Goal: Information Seeking & Learning: Learn about a topic

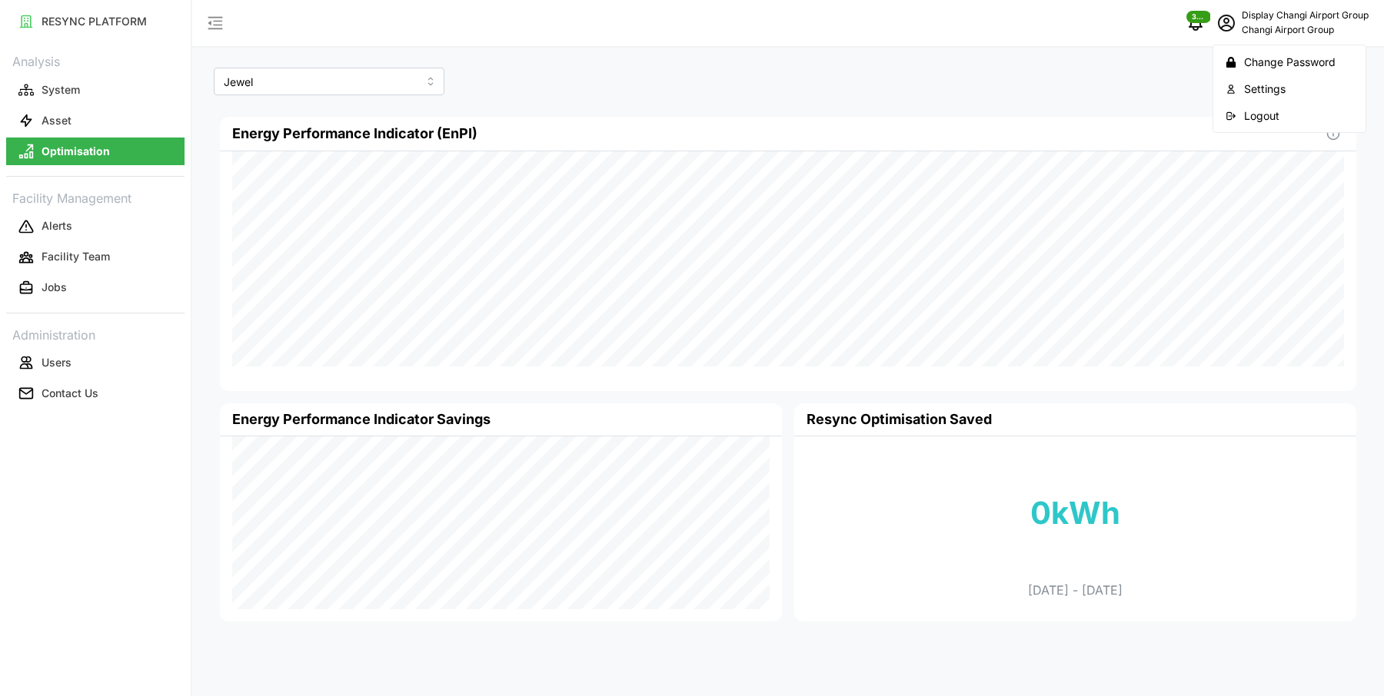
click at [1234, 111] on icon "button" at bounding box center [1230, 116] width 11 height 11
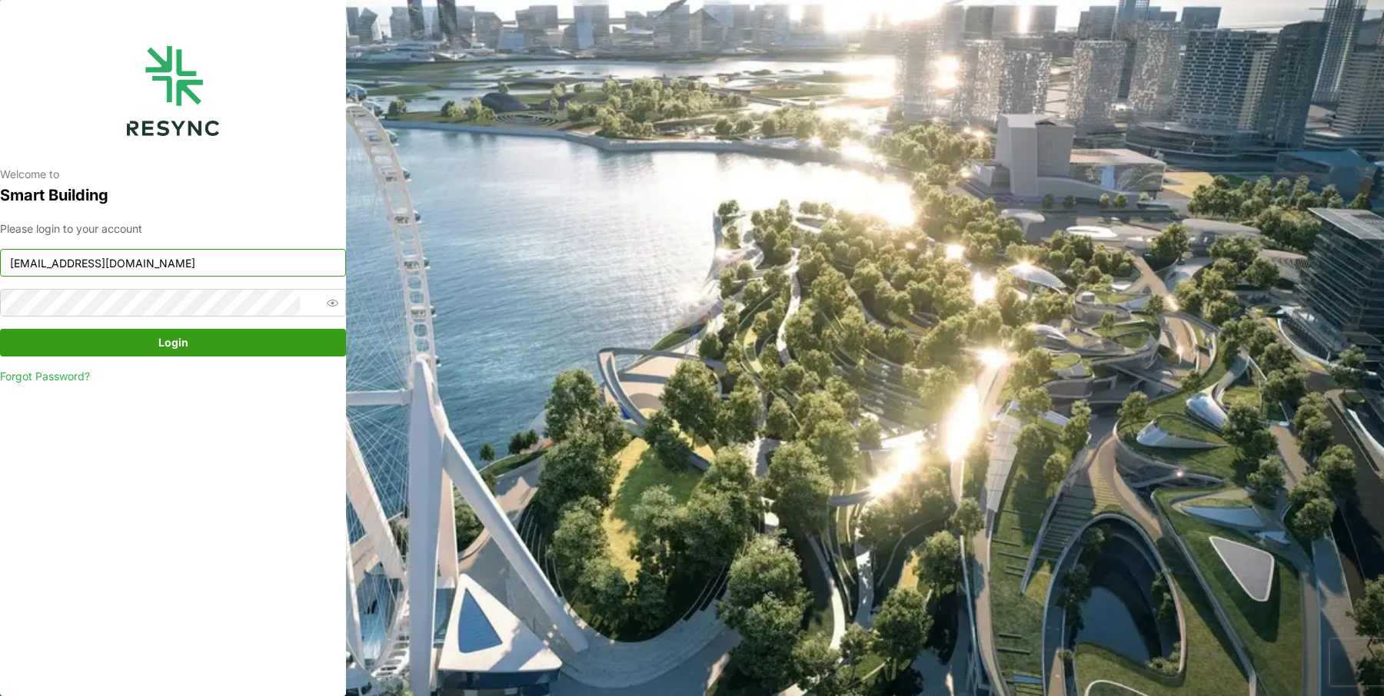
click at [171, 256] on input "changi_airport_group_display@resynctech.com" at bounding box center [173, 263] width 346 height 28
type input "[EMAIL_ADDRESS][DOMAIN_NAME]"
click at [259, 344] on span "Login" at bounding box center [173, 343] width 317 height 26
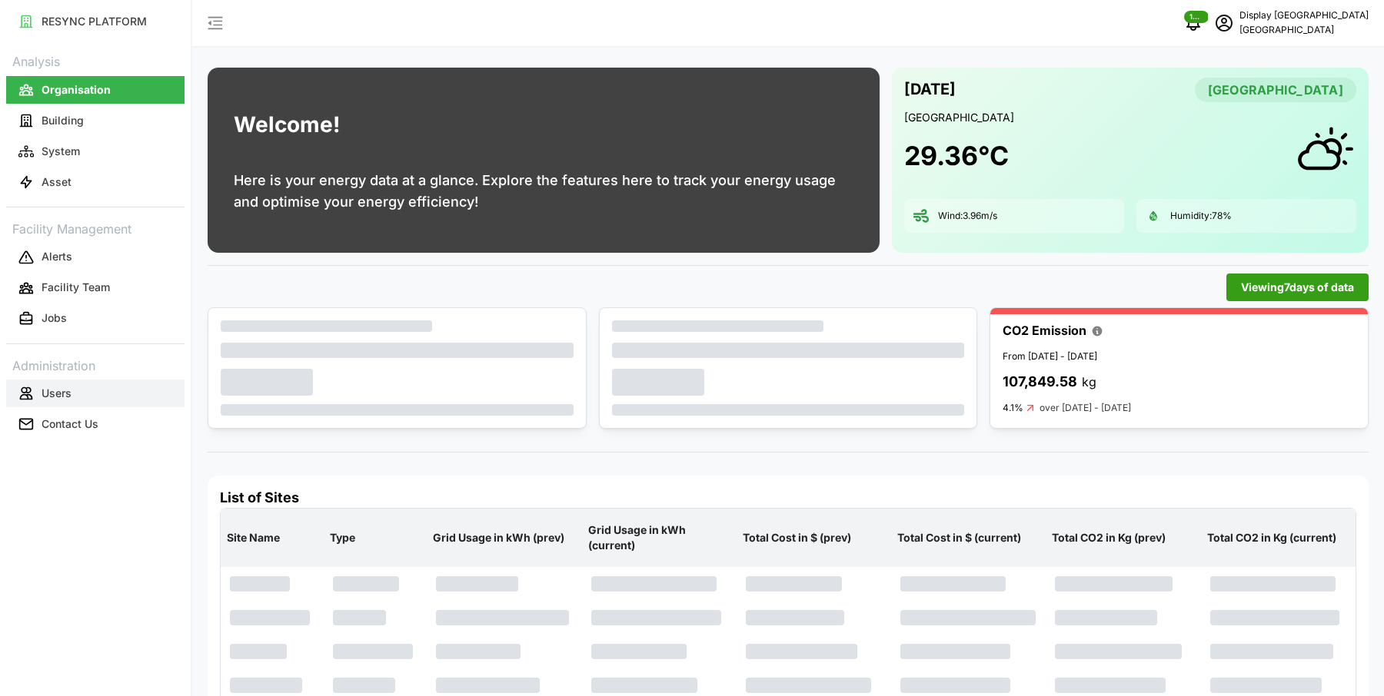
click at [89, 395] on button "Users" at bounding box center [95, 394] width 178 height 28
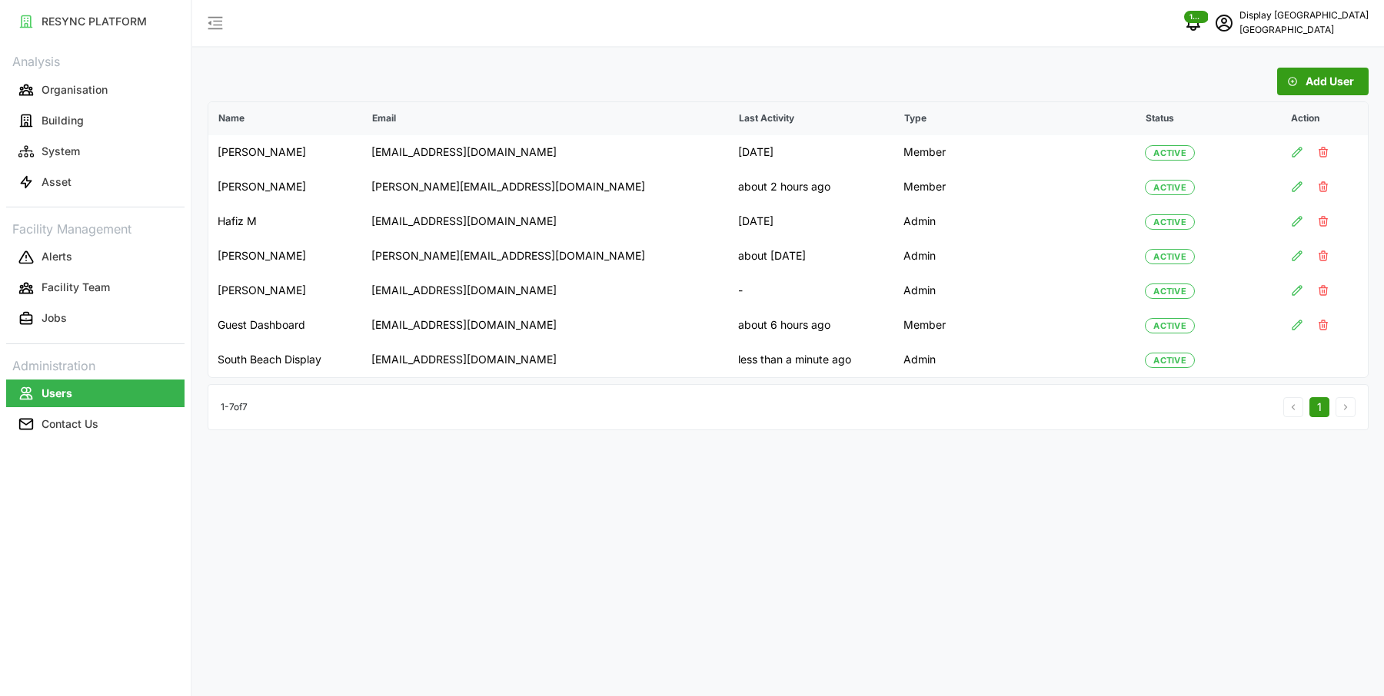
click at [1318, 82] on span "Add User" at bounding box center [1329, 81] width 48 height 26
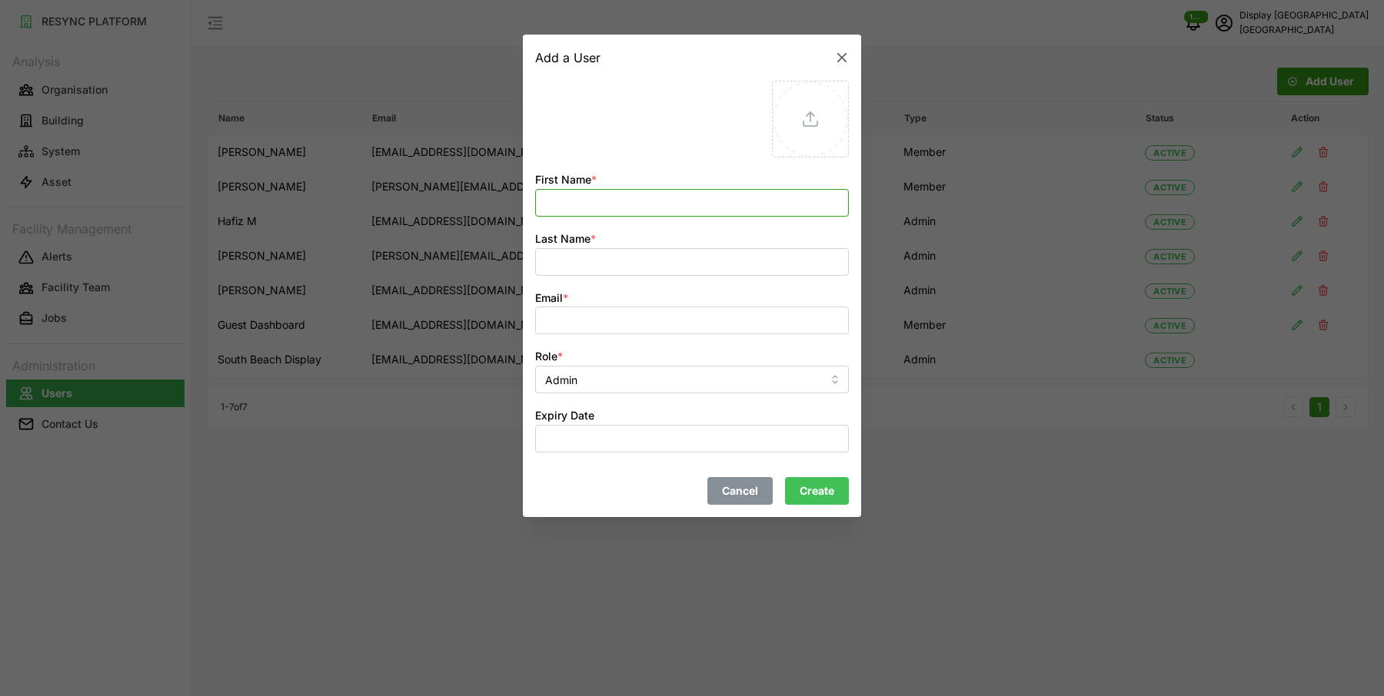
click at [629, 193] on input "First Name *" at bounding box center [692, 203] width 314 height 28
type input "E"
drag, startPoint x: 643, startPoint y: 205, endPoint x: 466, endPoint y: 204, distance: 177.6
click at [466, 696] on div "Add a User First Name * Han Soo Teng Last Name * Email * Role * Admin Expiry Da…" at bounding box center [692, 696] width 1384 height 0
type input "Teng Han Soo"
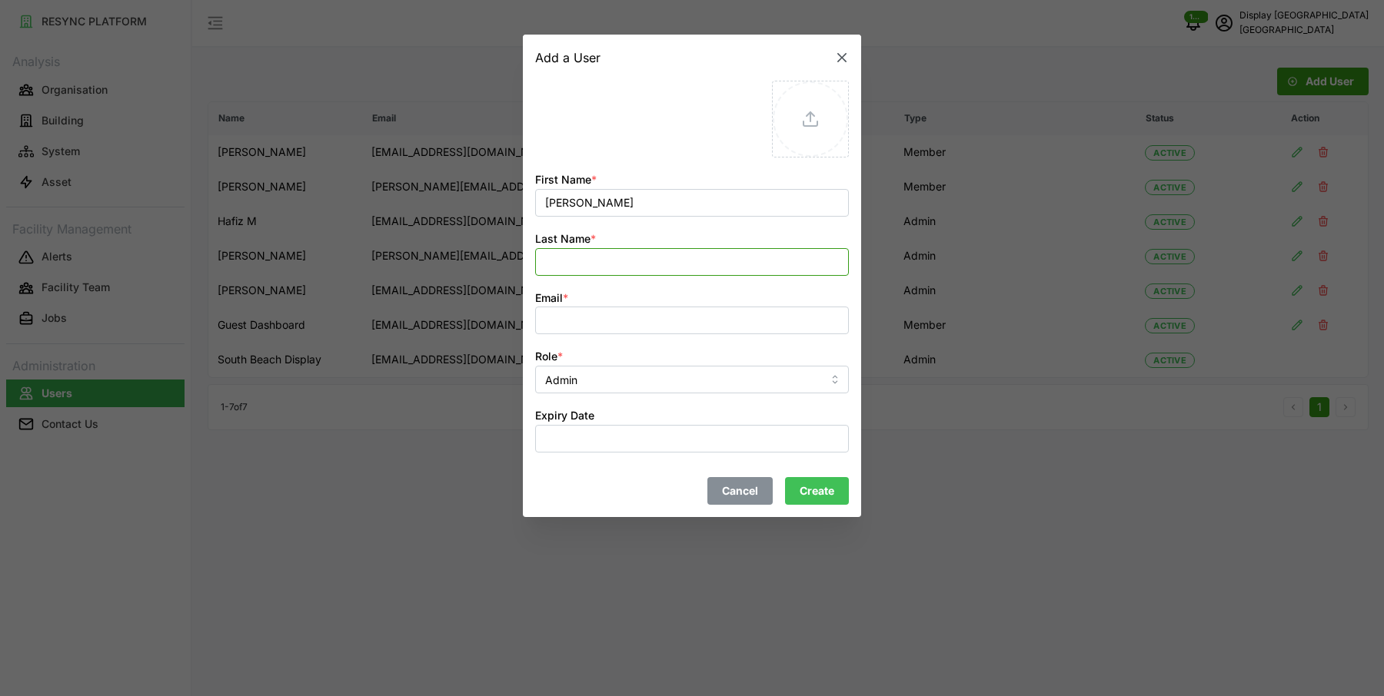
click at [567, 263] on input "Last Name *" at bounding box center [692, 262] width 314 height 28
type input "e"
type input "EBMPast"
click at [570, 326] on input "Email *" at bounding box center [692, 321] width 314 height 28
paste input "TengHan.Soo@sg.ebmpapst.com"
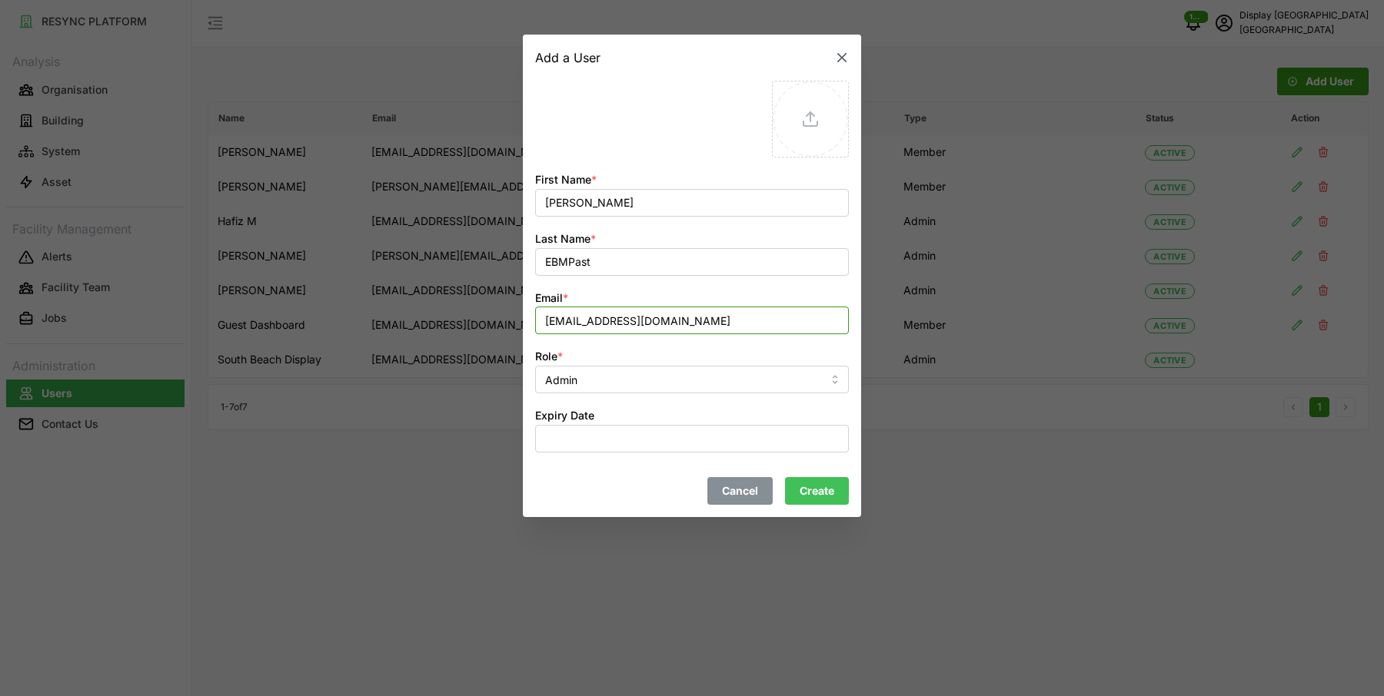
type input "TengHan.Soo@sg.ebmpapst.com"
click at [597, 377] on input "Admin" at bounding box center [692, 380] width 314 height 28
click at [599, 433] on div "User" at bounding box center [692, 443] width 306 height 26
type input "User"
click at [578, 428] on button "Expiry Date" at bounding box center [692, 439] width 314 height 28
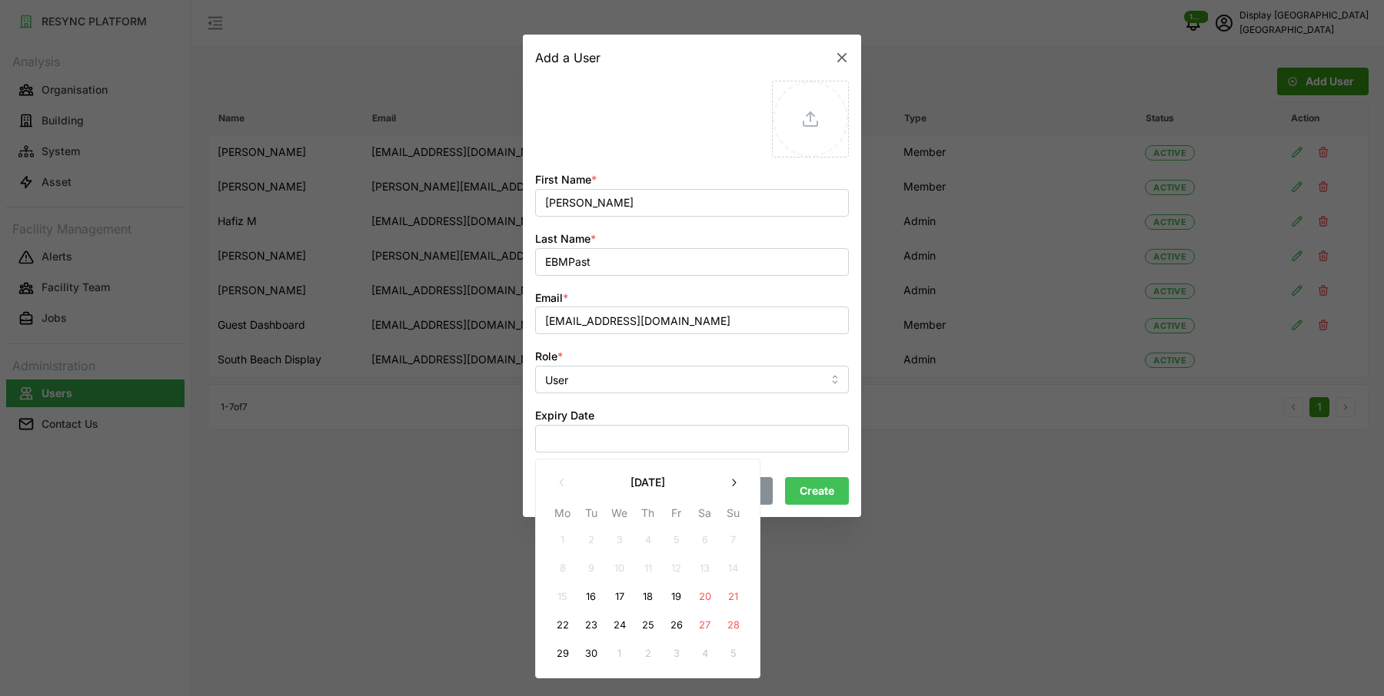
click at [740, 482] on button "button" at bounding box center [734, 483] width 28 height 28
click at [563, 593] on button "15" at bounding box center [562, 597] width 28 height 28
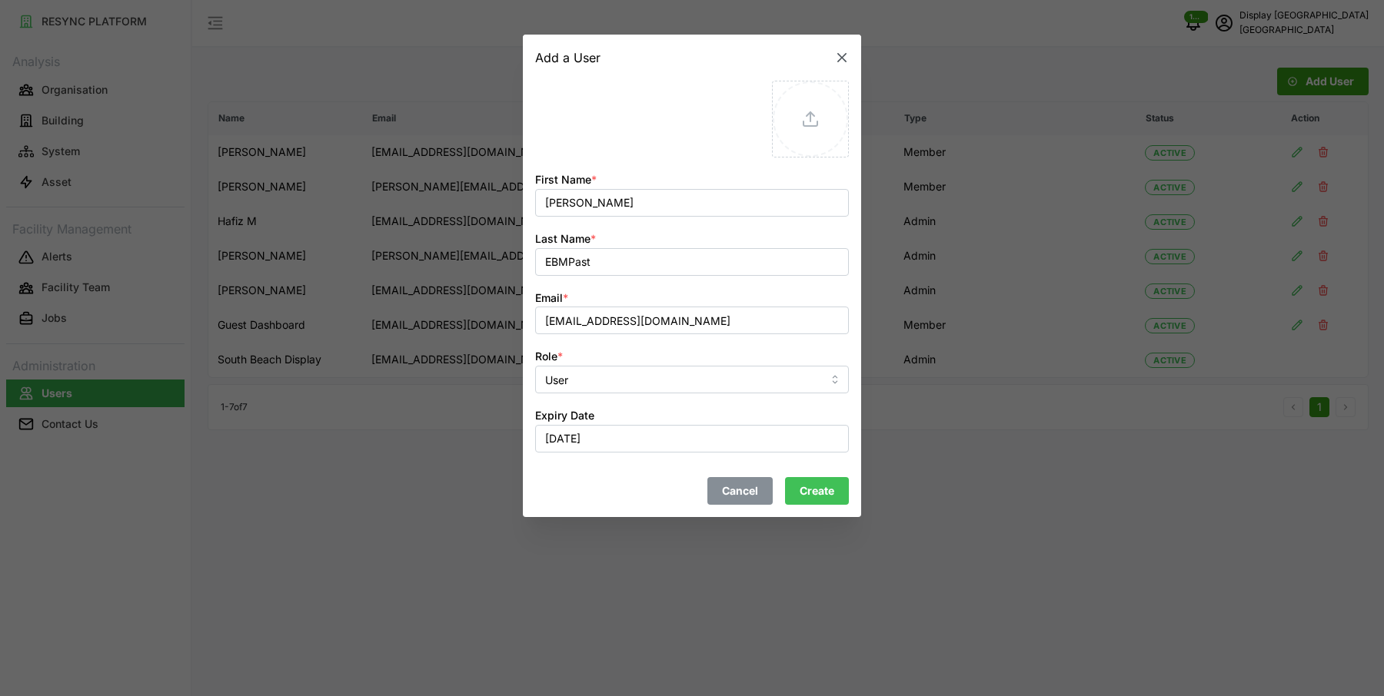
click at [635, 495] on div "Cancel Create" at bounding box center [692, 491] width 314 height 28
click at [811, 490] on span "Create" at bounding box center [816, 491] width 35 height 26
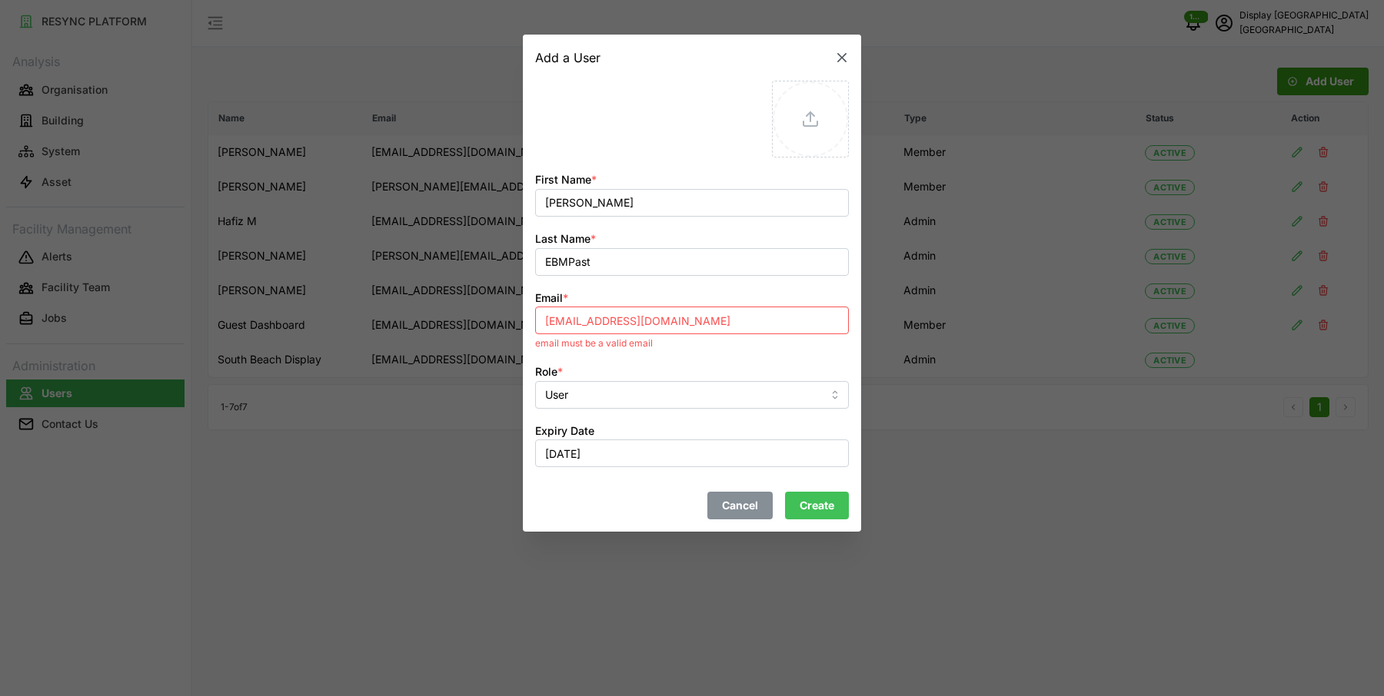
click at [749, 314] on input "TengHan.Soo@sg.ebmpapst.com" at bounding box center [692, 321] width 314 height 28
click at [736, 327] on input "TengHan.Soo@sg.ebmpapst.com" at bounding box center [692, 321] width 314 height 28
paste input
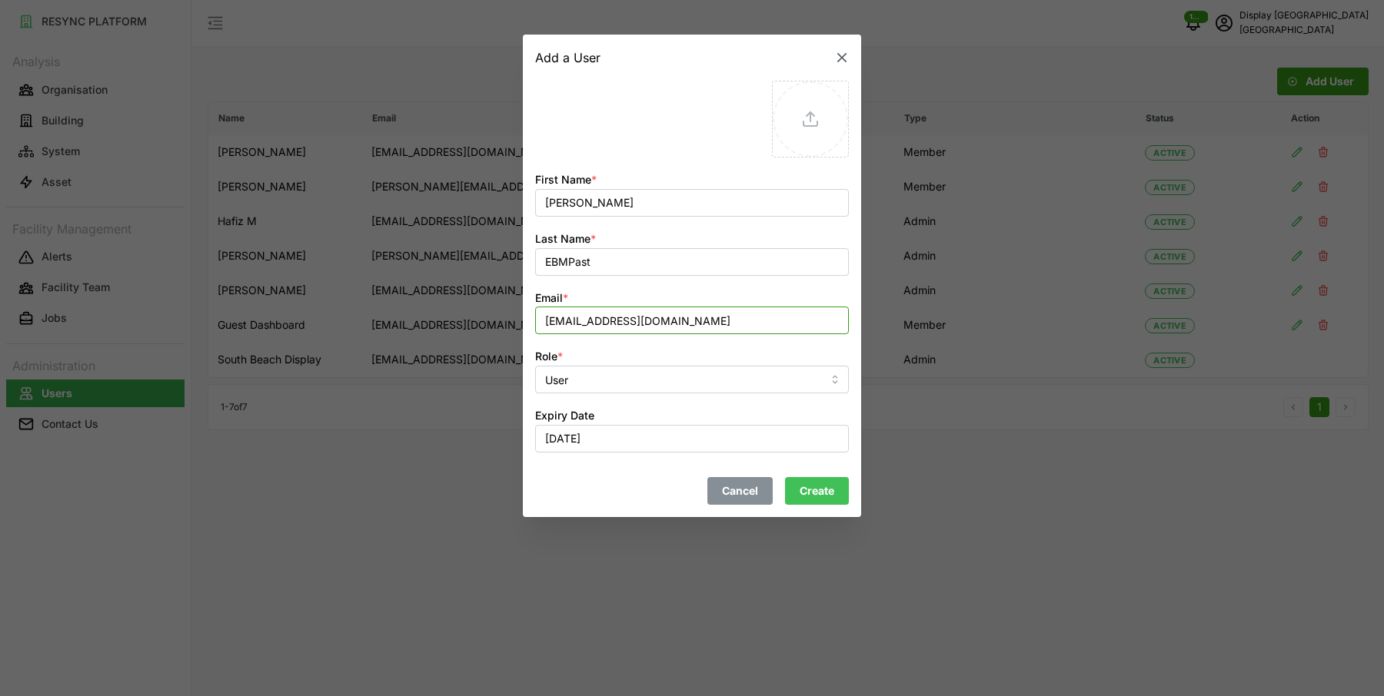
type input "TengHan.Soo@sg.ebmpapst.com"
click at [606, 484] on div "Cancel Create" at bounding box center [692, 491] width 314 height 28
click at [836, 494] on button "Create" at bounding box center [817, 491] width 64 height 28
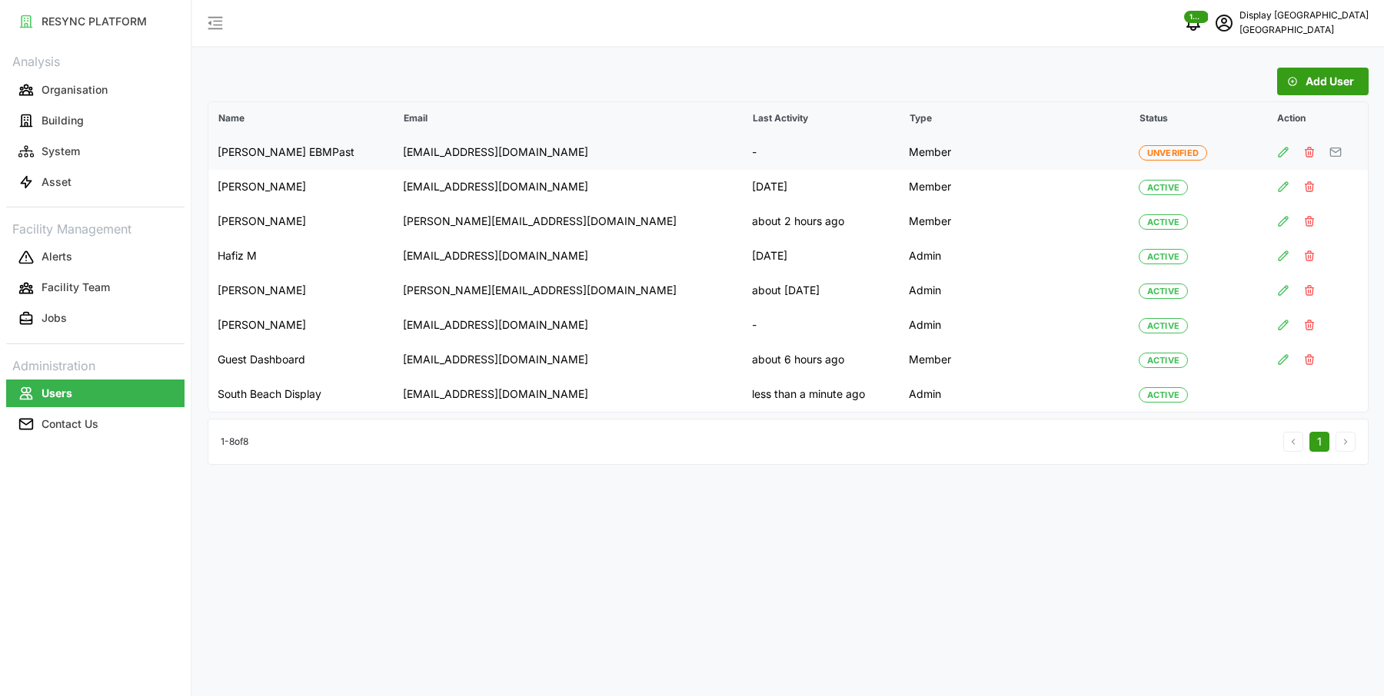
click at [1334, 151] on polyline "button" at bounding box center [1335, 151] width 10 height 4
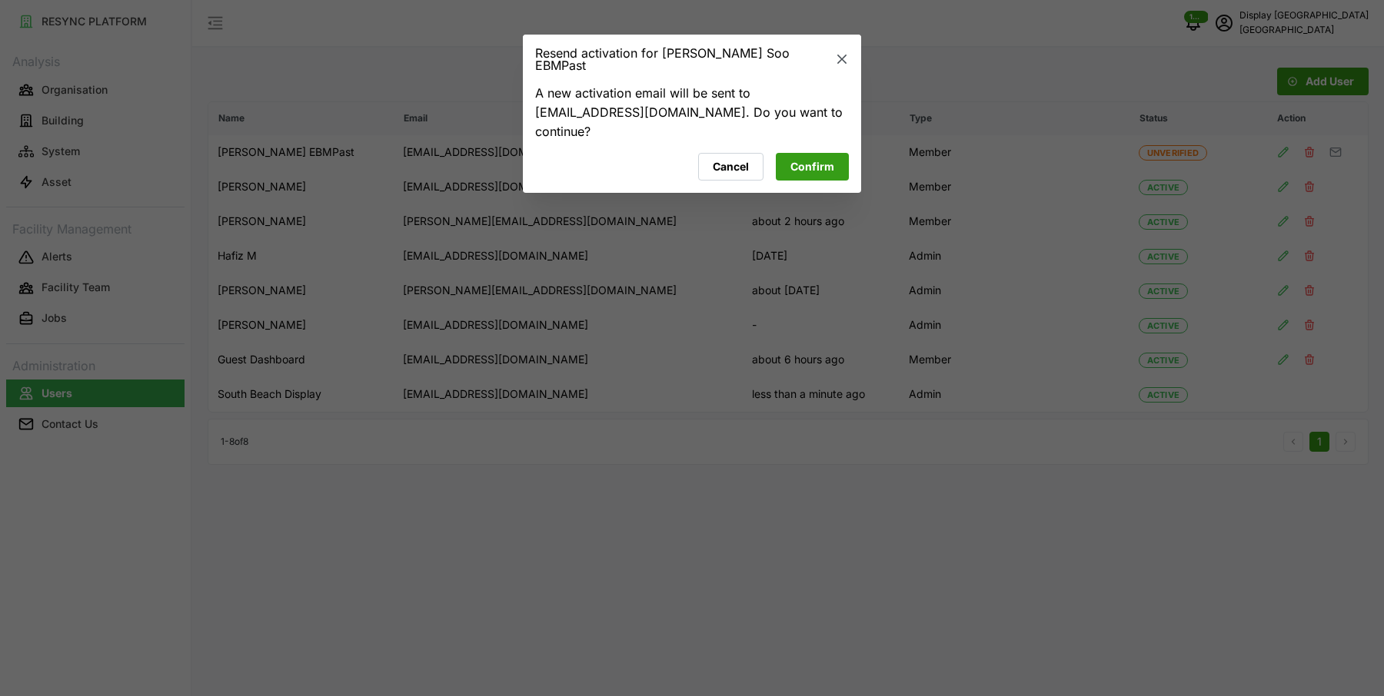
click at [820, 163] on span "Confirm" at bounding box center [812, 168] width 44 height 26
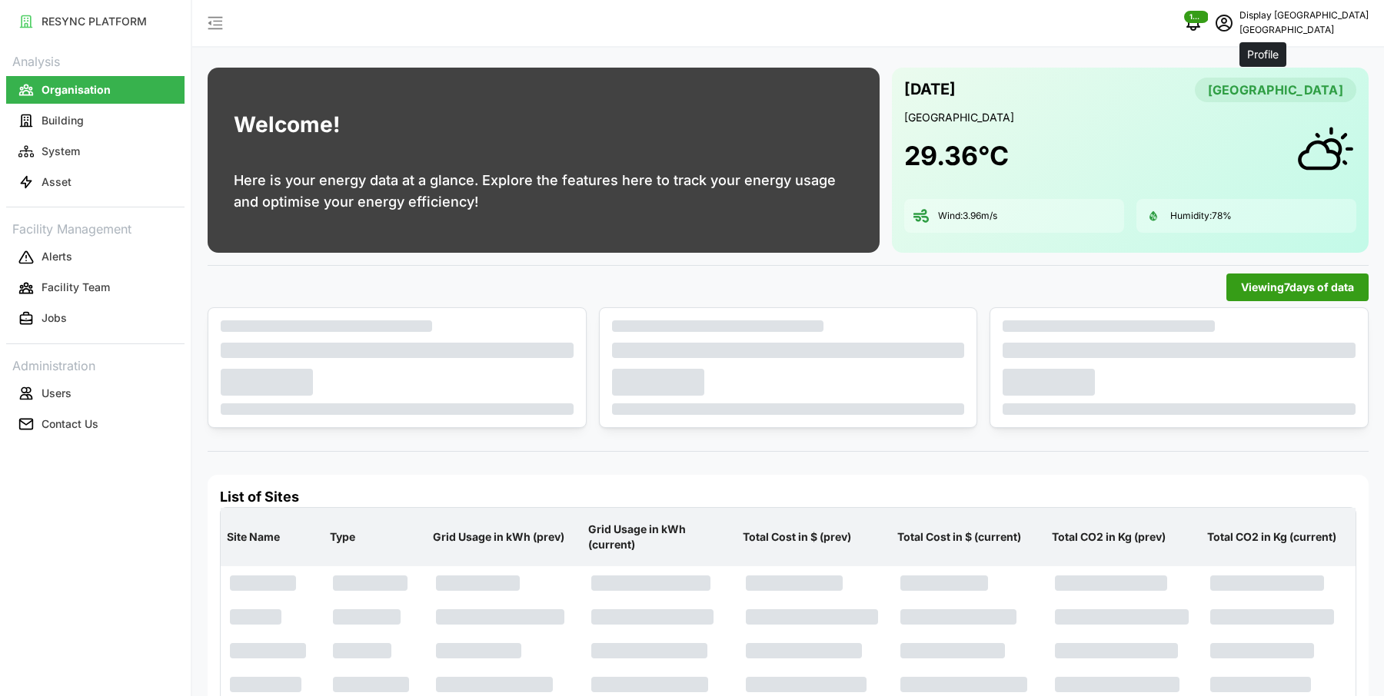
click at [1238, 16] on span "schedule" at bounding box center [1223, 22] width 29 height 29
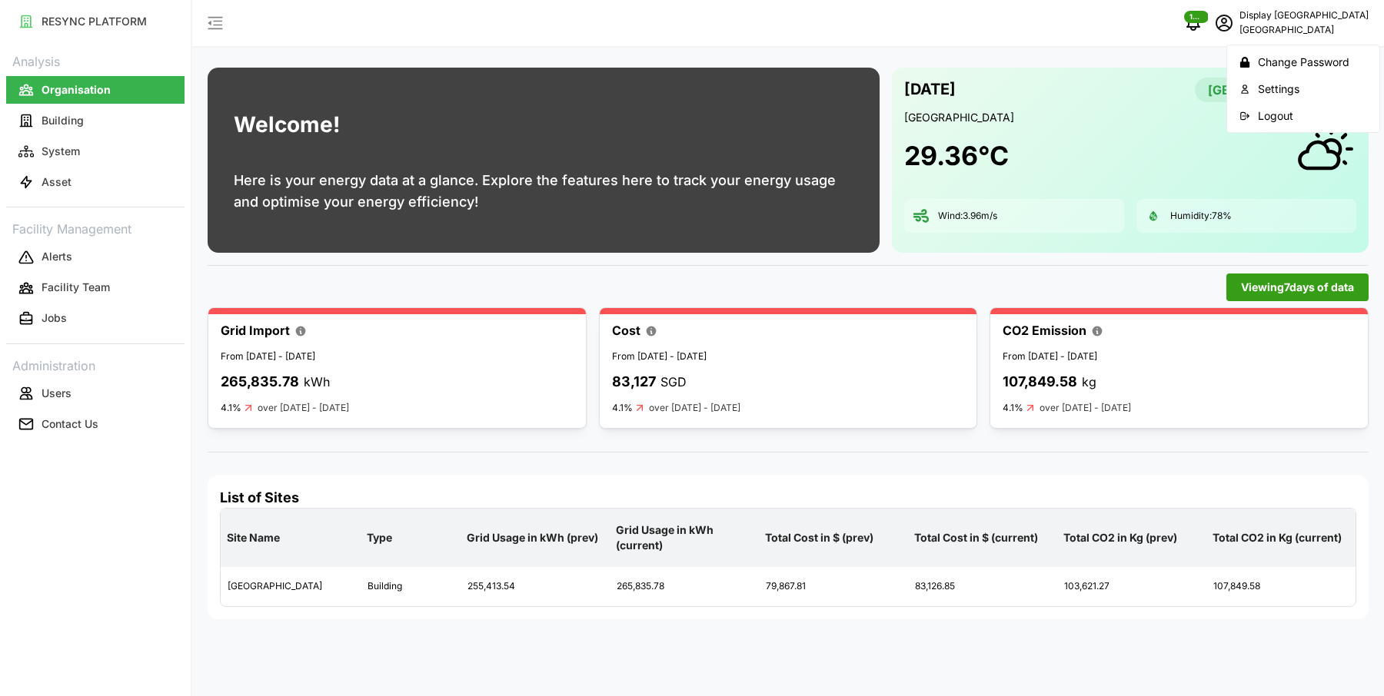
click at [1260, 118] on div "Logout" at bounding box center [1312, 116] width 109 height 17
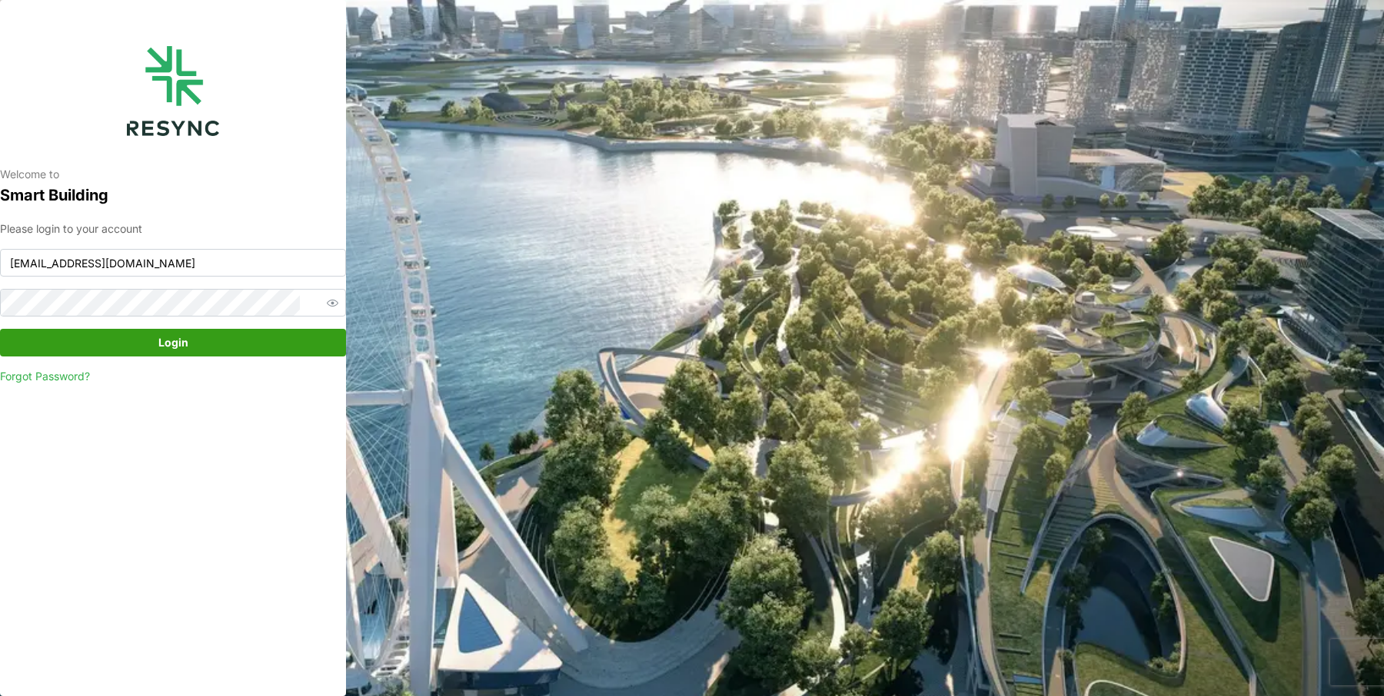
click at [83, 280] on div "Please login to your account south_beach_tower_display@resynctech.com Login For…" at bounding box center [173, 303] width 346 height 165
click at [79, 266] on input "south_beach_tower_display@resynctech.com" at bounding box center [173, 263] width 346 height 28
type input "mesp_display@resynctech.com"
click at [192, 347] on span "Login" at bounding box center [173, 343] width 317 height 26
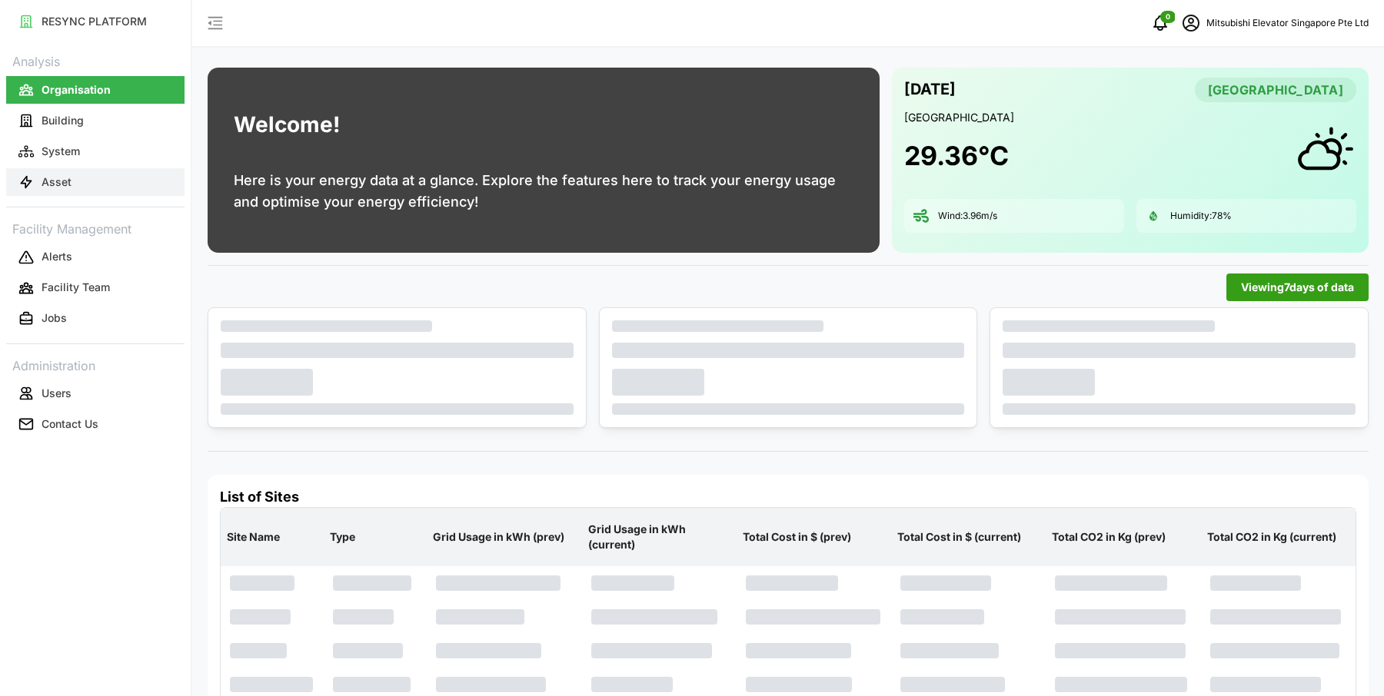
click at [88, 191] on button "Asset" at bounding box center [95, 182] width 178 height 28
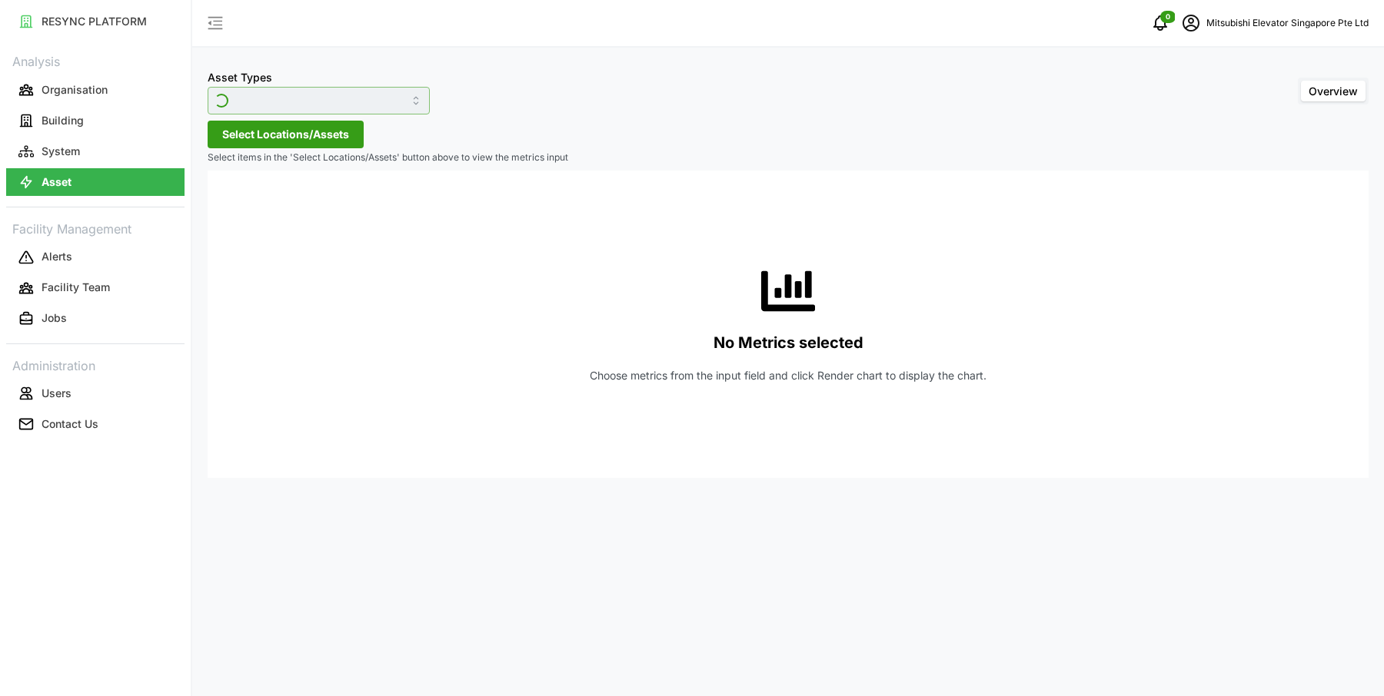
click at [319, 93] on input "Asset Types" at bounding box center [319, 101] width 222 height 28
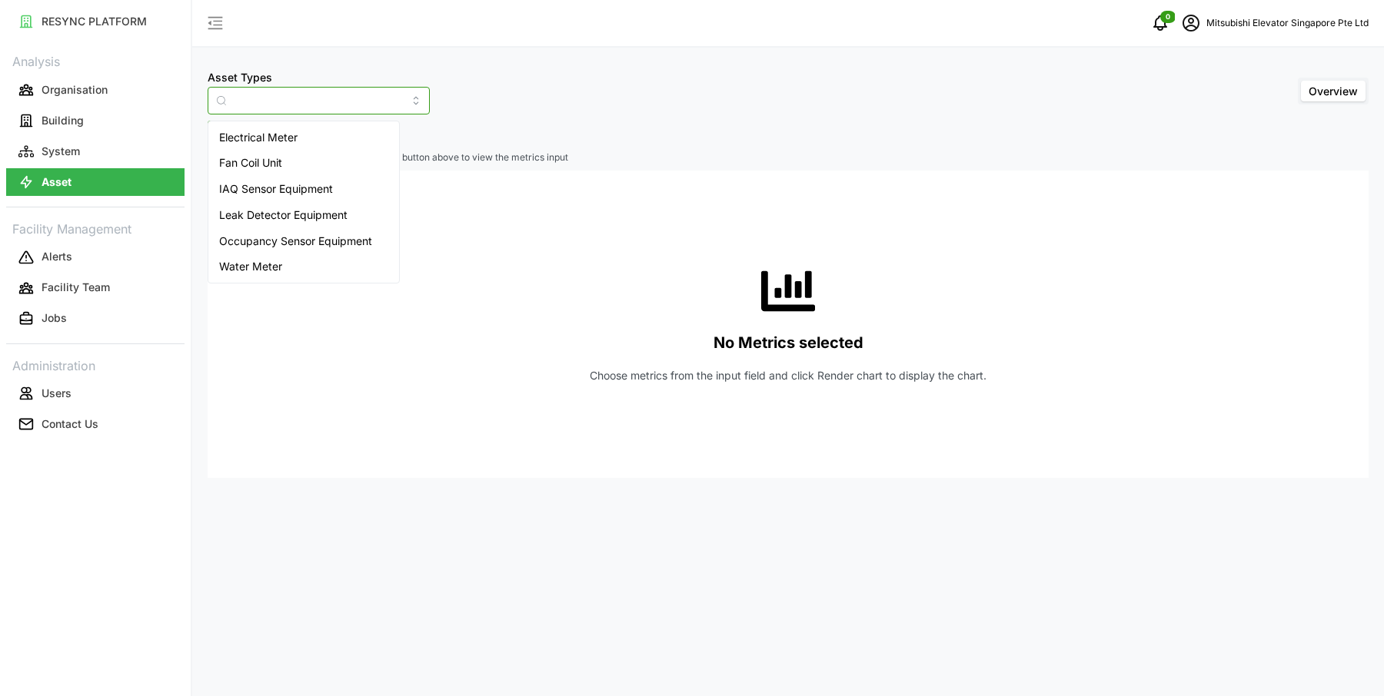
type input "Electrical Meter"
click at [309, 131] on span "Electrical Meter" at bounding box center [273, 137] width 78 height 17
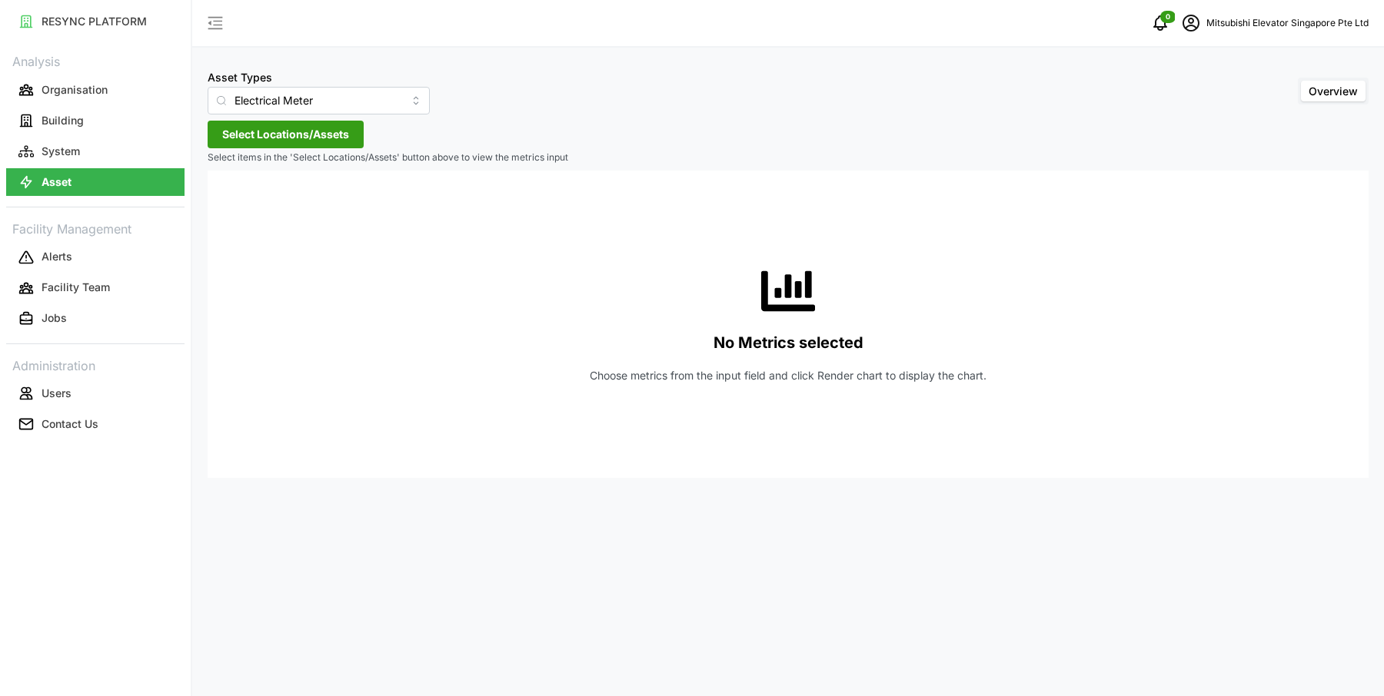
click at [473, 135] on div "Asset Types Electrical Meter Overview Select Locations/Assets Select items in t…" at bounding box center [788, 348] width 1192 height 696
click at [284, 133] on span "Select Locations/Assets" at bounding box center [285, 134] width 127 height 26
click at [244, 202] on span "Select MESP" at bounding box center [246, 205] width 10 height 10
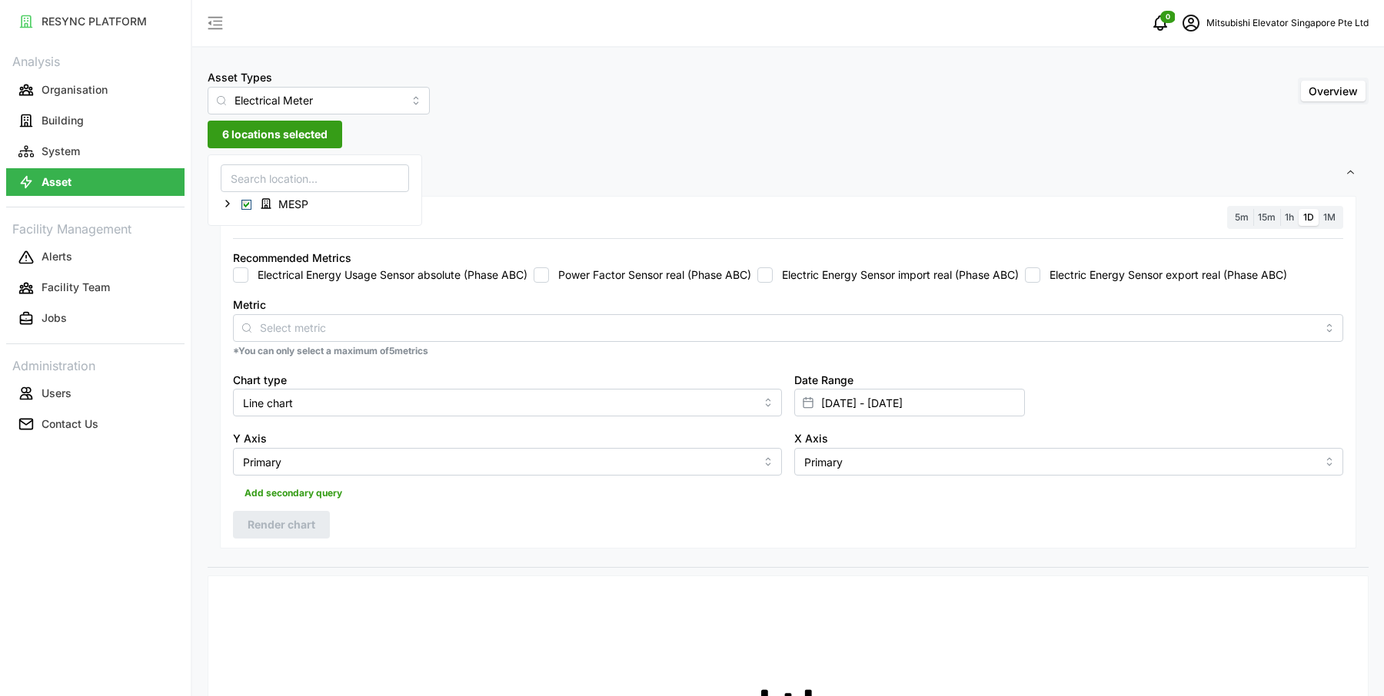
click at [1249, 216] on label "5m" at bounding box center [1241, 218] width 23 height 18
click at [1230, 209] on input "5m" at bounding box center [1230, 209] width 0 height 0
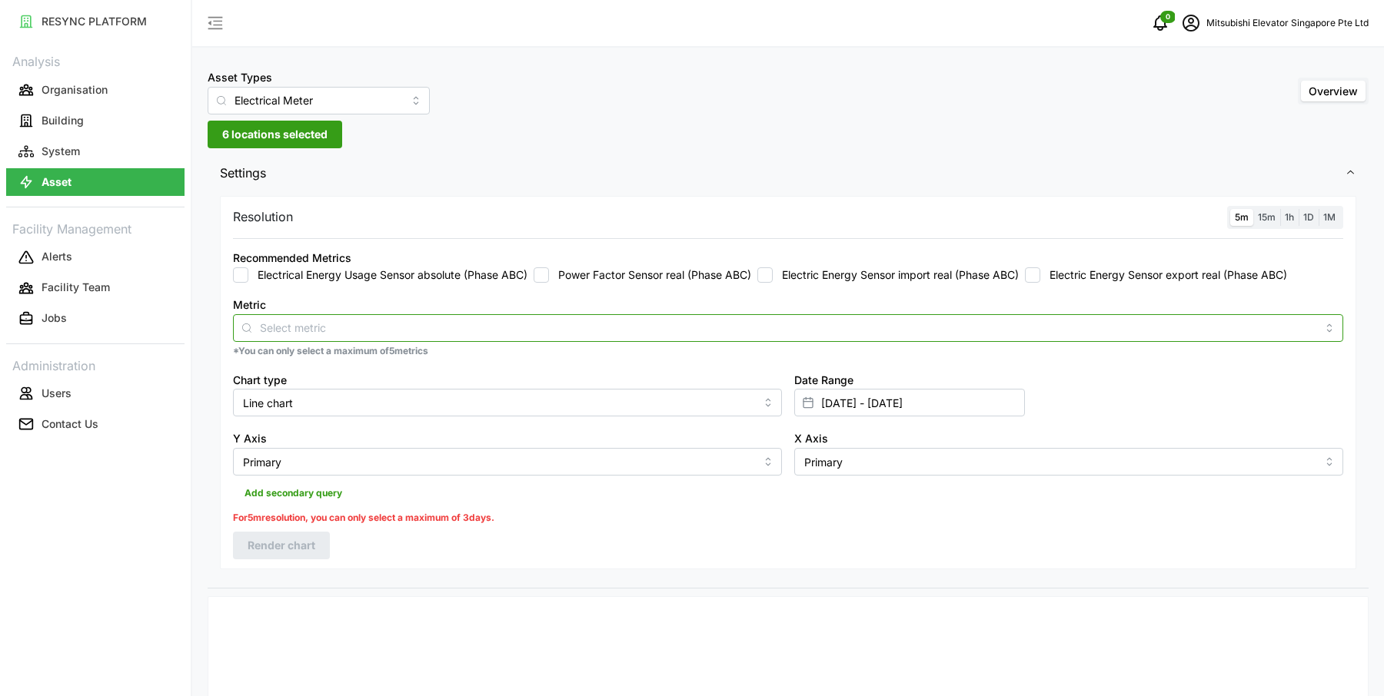
click at [598, 333] on input "Metric" at bounding box center [788, 327] width 1056 height 17
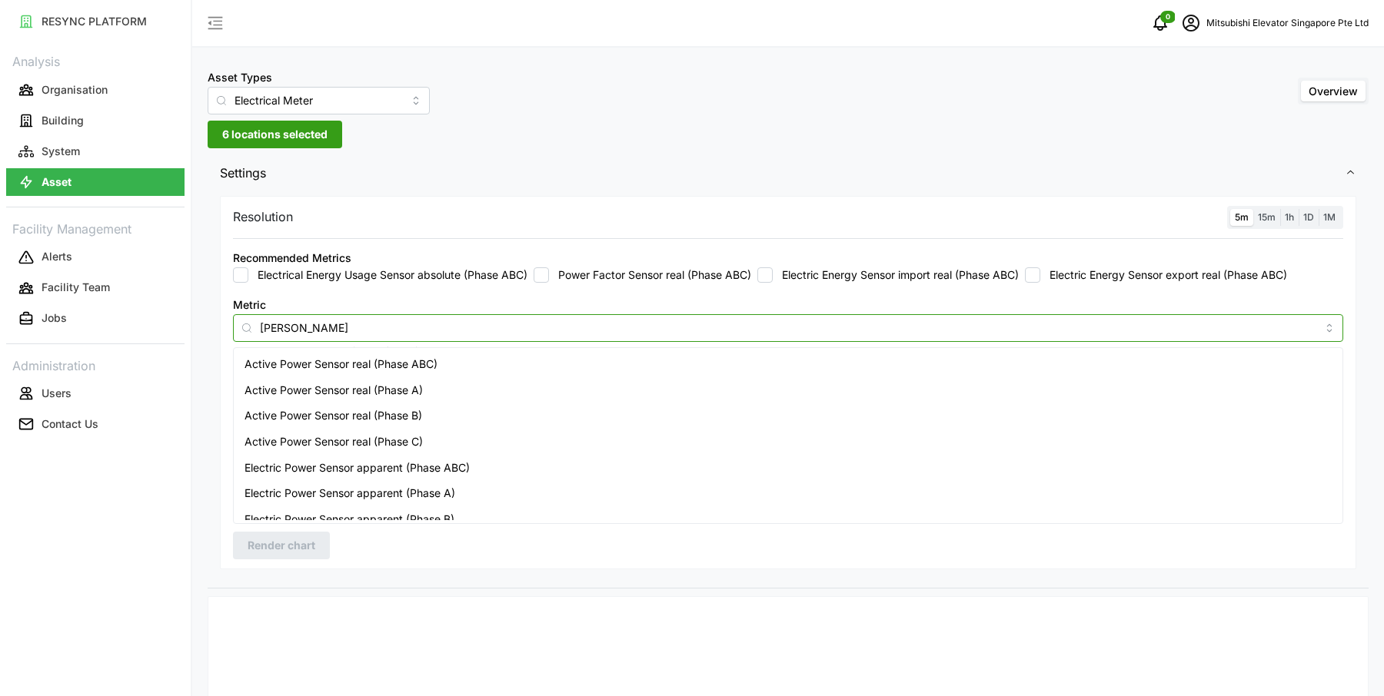
type input "power"
click at [403, 371] on span "Active Power Sensor real (Phase ABC)" at bounding box center [340, 364] width 193 height 17
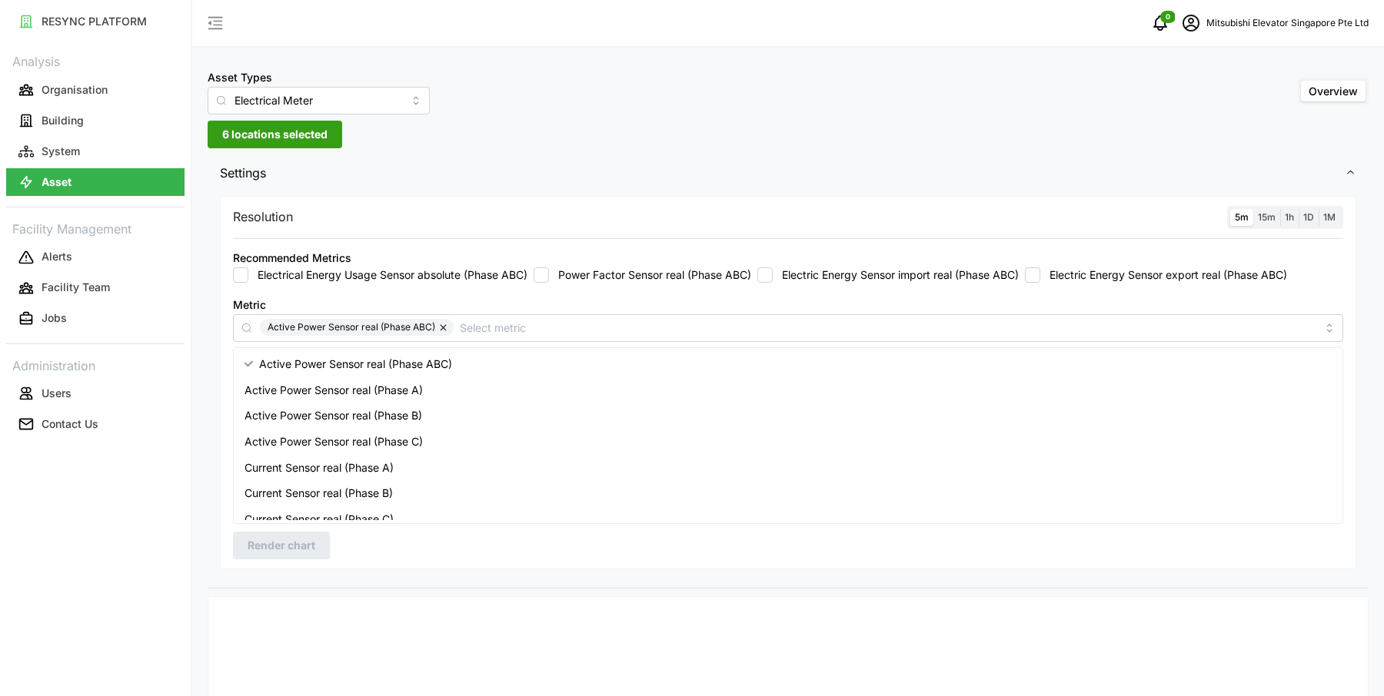
click at [548, 606] on div at bounding box center [931, 609] width 860 height 12
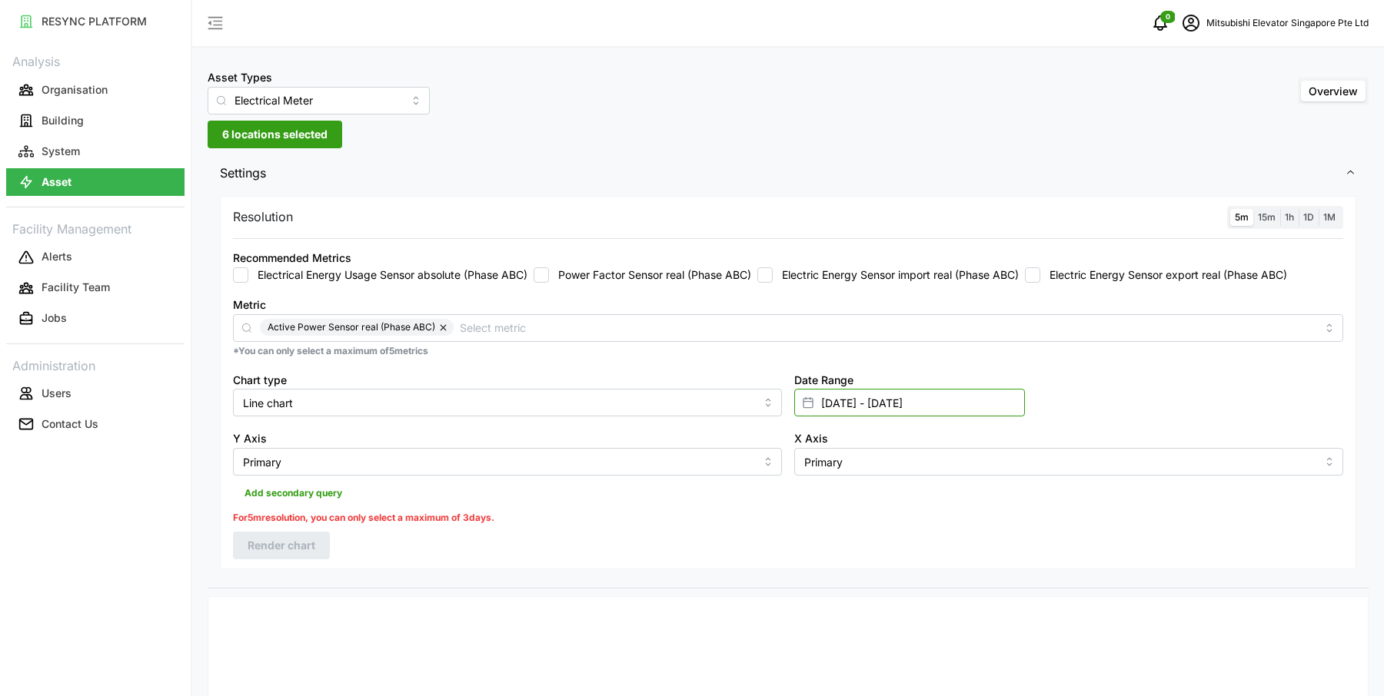
click at [841, 397] on input "[DATE] - [DATE]" at bounding box center [909, 403] width 231 height 28
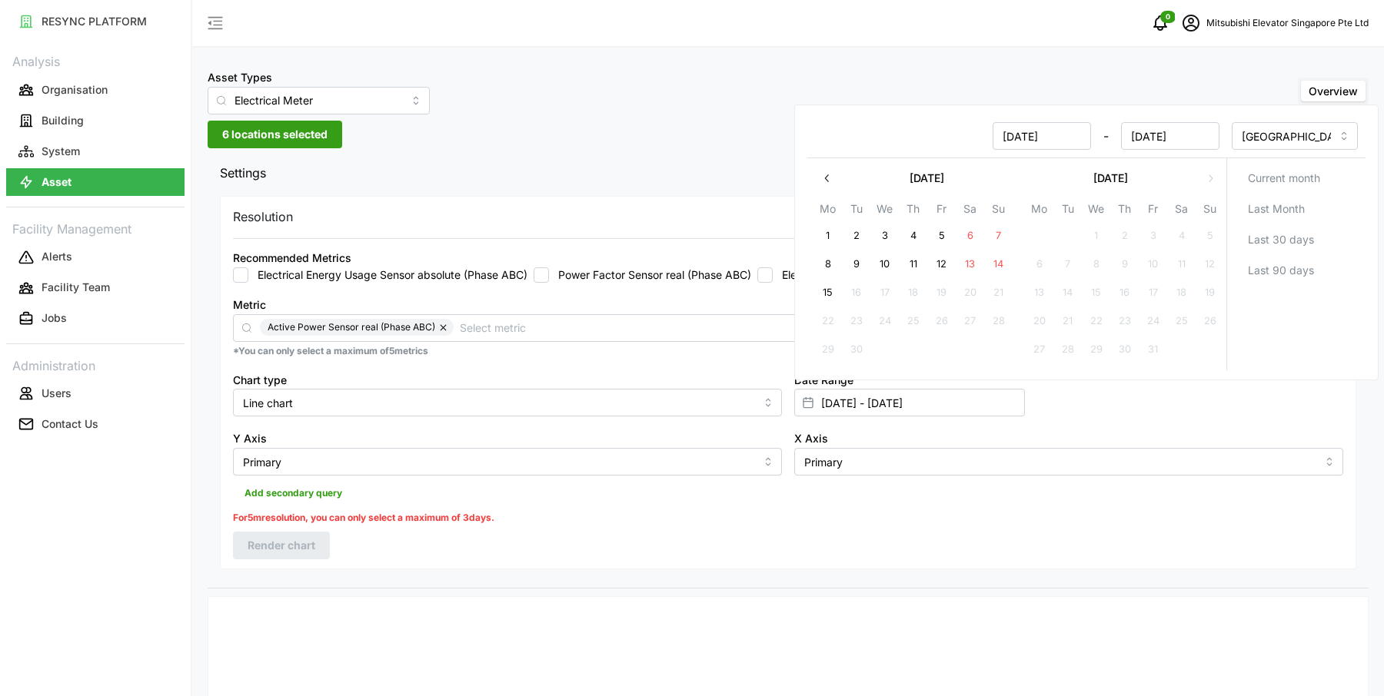
click at [826, 291] on button "15" at bounding box center [828, 294] width 28 height 28
type input "[DATE] - [DATE]"
type input "[DATE]"
click at [826, 291] on button "15" at bounding box center [828, 294] width 28 height 28
click at [730, 570] on div "Resolution 5m 15m 1h 1D 1M Recommended Metrics Electrical Energy Usage Sensor a…" at bounding box center [788, 390] width 1161 height 396
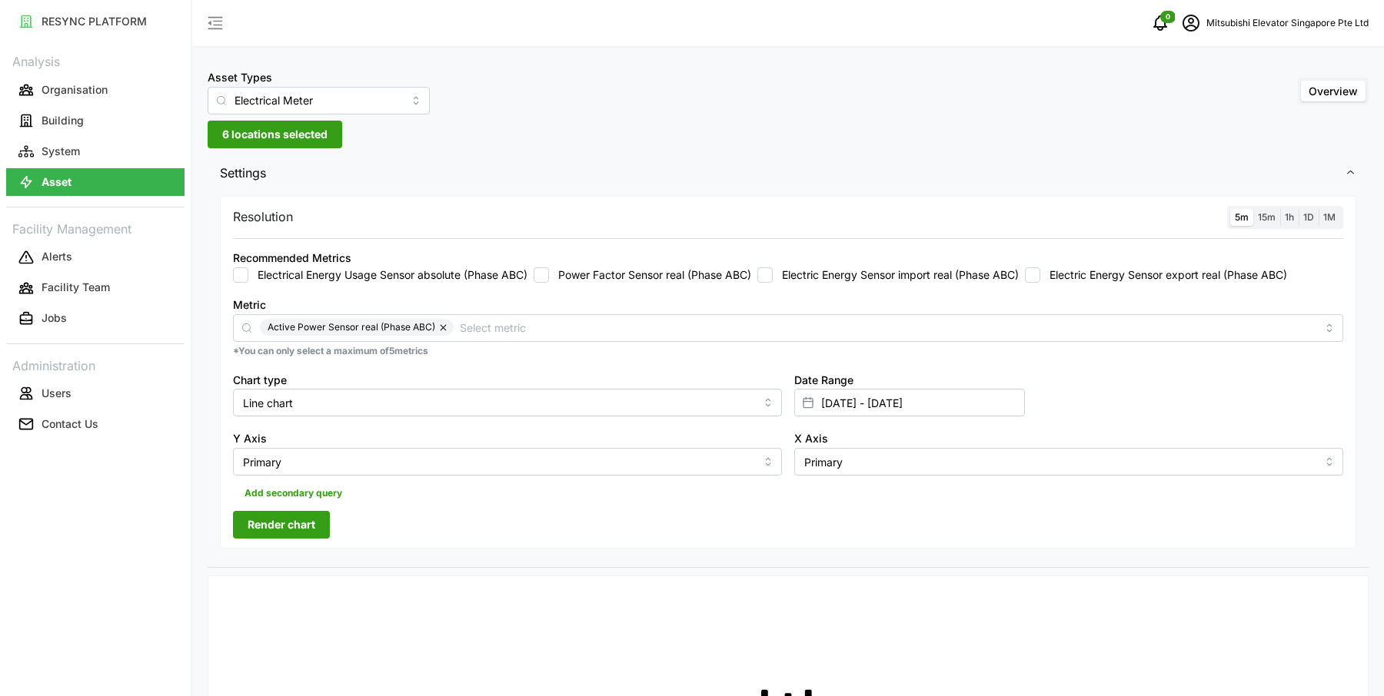
click at [318, 518] on button "Render chart" at bounding box center [281, 525] width 97 height 28
